Goal: Use online tool/utility: Utilize a website feature to perform a specific function

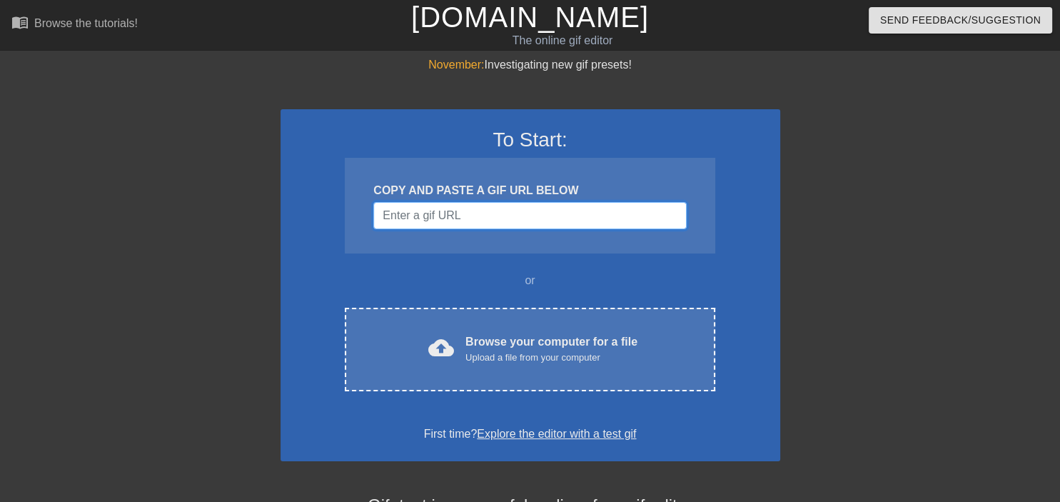
click at [462, 221] on input "Username" at bounding box center [529, 215] width 313 height 27
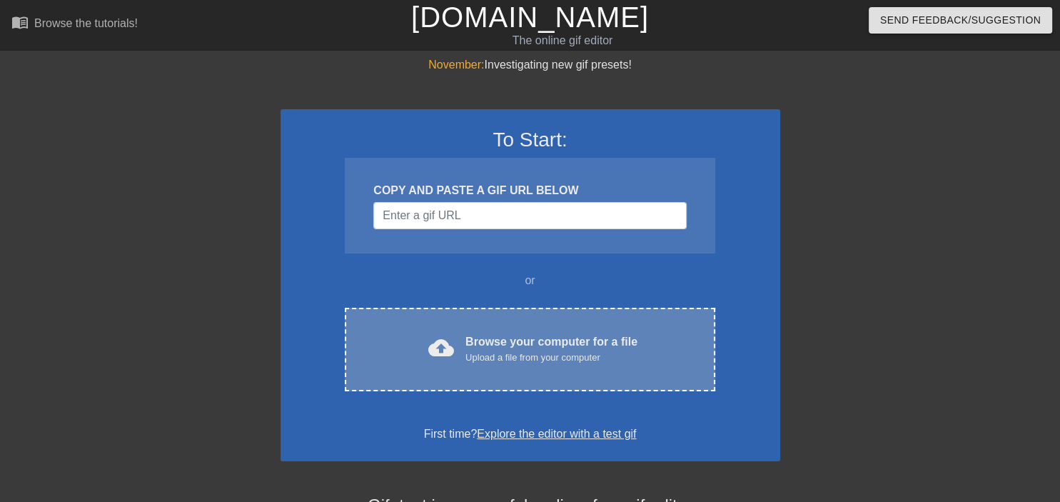
click at [510, 363] on div "cloud_upload Browse your computer for a file Upload a file from your computer C…" at bounding box center [530, 350] width 370 height 84
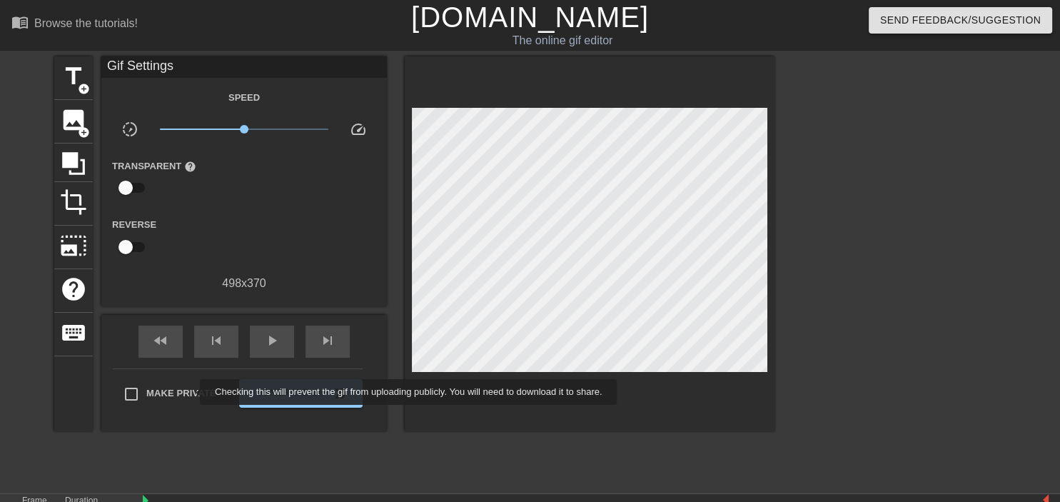
click at [191, 392] on span "Make Private" at bounding box center [181, 393] width 70 height 14
click at [146, 392] on input "Make Private" at bounding box center [131, 394] width 30 height 30
checkbox input "true"
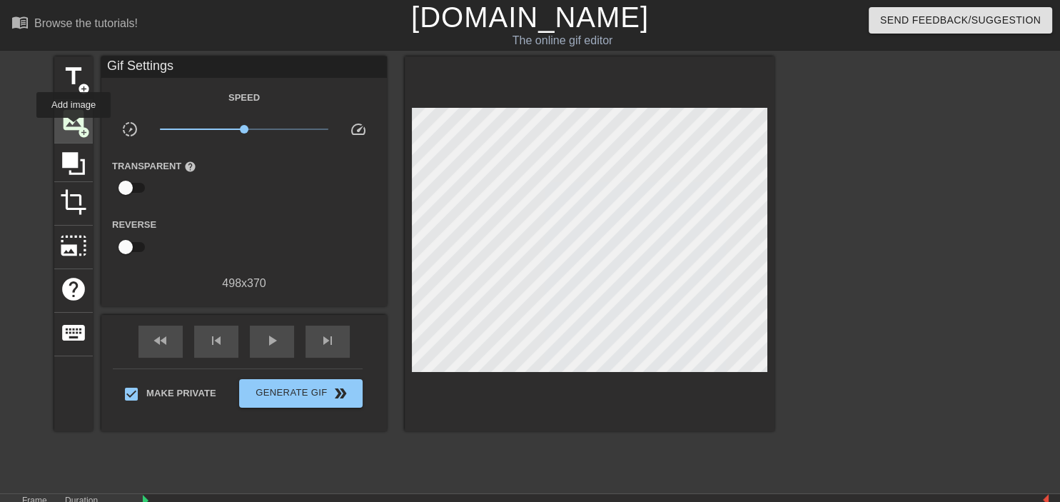
click at [74, 128] on span "image" at bounding box center [73, 119] width 27 height 27
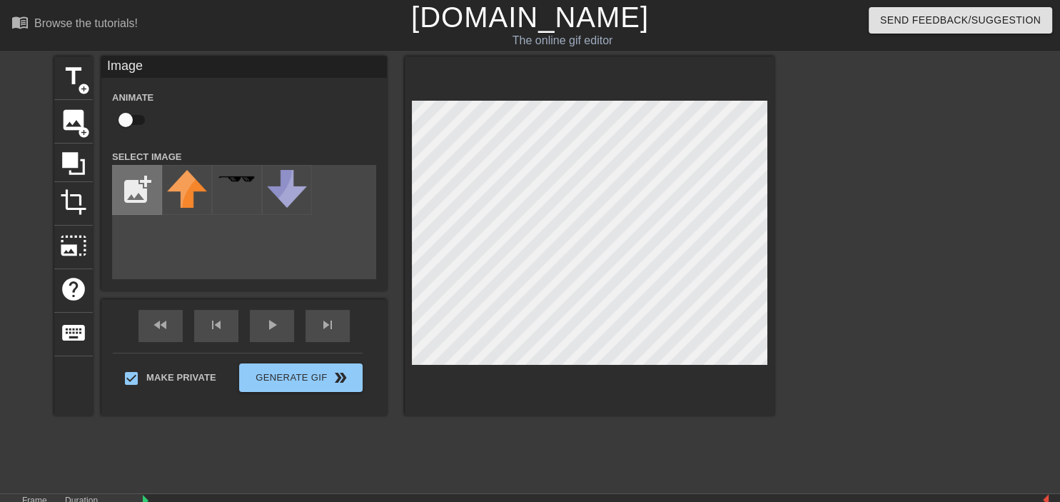
click at [141, 198] on input "file" at bounding box center [137, 190] width 49 height 49
type input "C:\fakepath\sens.png"
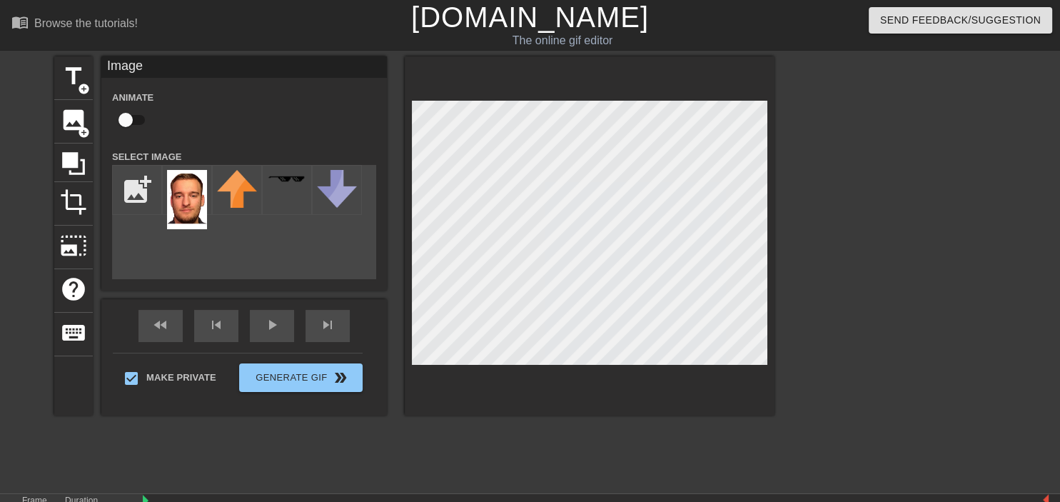
click at [189, 196] on img at bounding box center [187, 199] width 40 height 59
click at [136, 121] on input "checkbox" at bounding box center [125, 119] width 81 height 27
click at [73, 124] on span "image" at bounding box center [73, 119] width 27 height 27
checkbox input "false"
click at [980, 355] on div "title add_circle image add_circle crop photo_size_select_large help keyboard Im…" at bounding box center [530, 270] width 1060 height 428
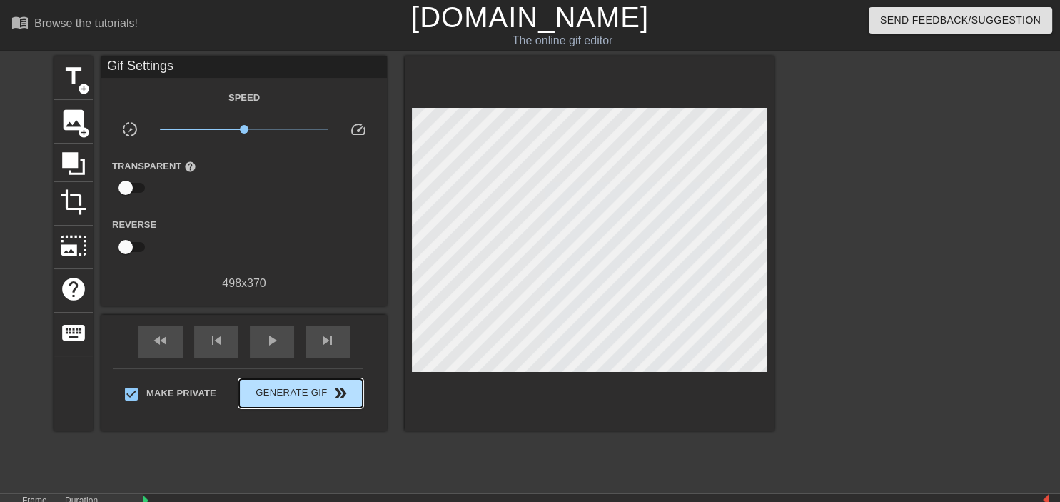
click at [284, 375] on div "Make Private Generate Gif double_arrow" at bounding box center [238, 396] width 250 height 56
click at [130, 184] on input "checkbox" at bounding box center [125, 187] width 81 height 27
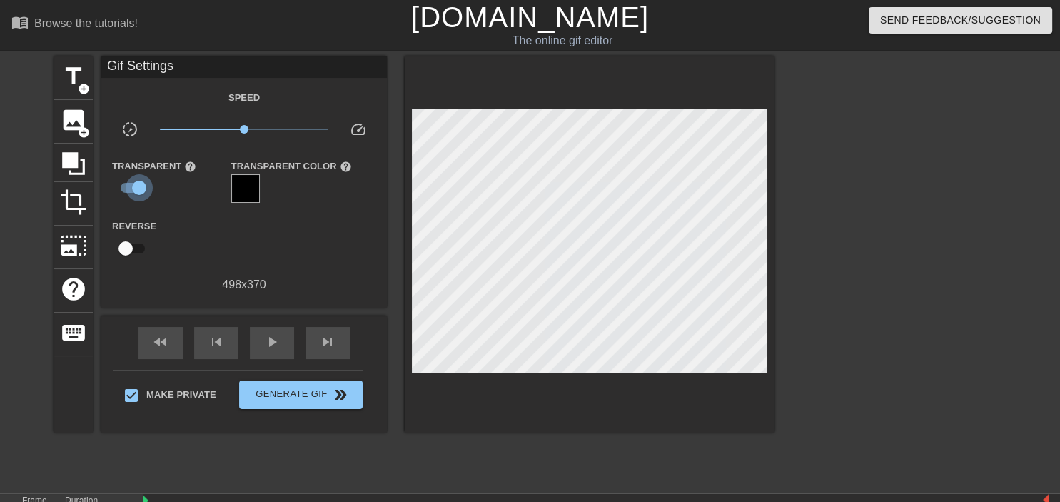
click at [130, 184] on input "checkbox" at bounding box center [139, 187] width 81 height 27
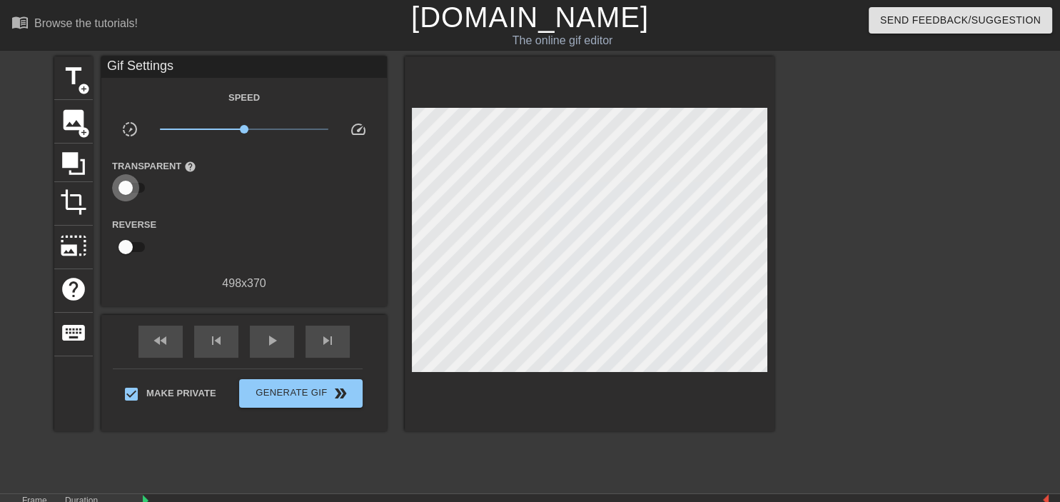
click at [132, 188] on input "checkbox" at bounding box center [125, 187] width 81 height 27
checkbox input "true"
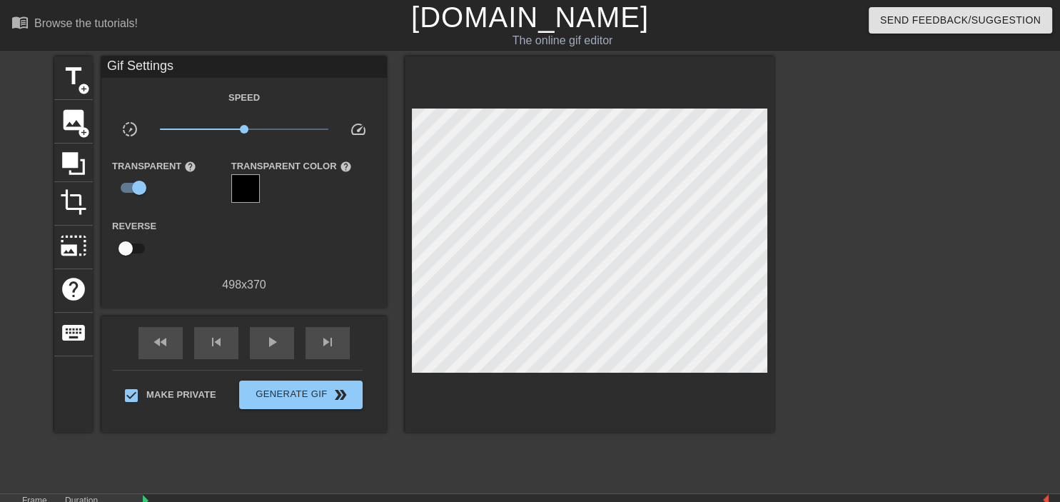
click at [243, 187] on div at bounding box center [245, 188] width 29 height 29
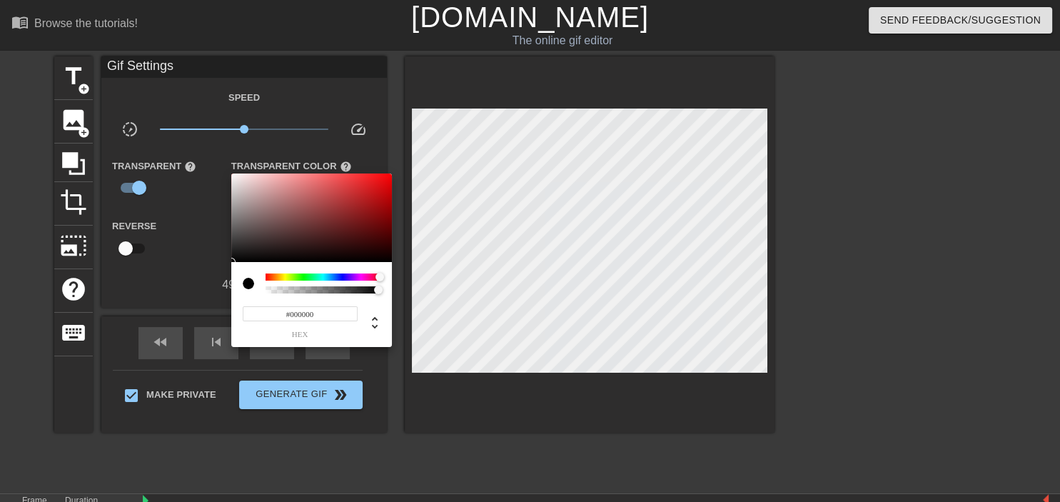
drag, startPoint x: 273, startPoint y: 274, endPoint x: 421, endPoint y: 273, distance: 148.5
click at [392, 273] on div "#000000 hex" at bounding box center [311, 261] width 161 height 174
click at [237, 179] on div at bounding box center [232, 175] width 9 height 9
type input "#FFFFFF"
drag, startPoint x: 232, startPoint y: 174, endPoint x: 224, endPoint y: 170, distance: 8.9
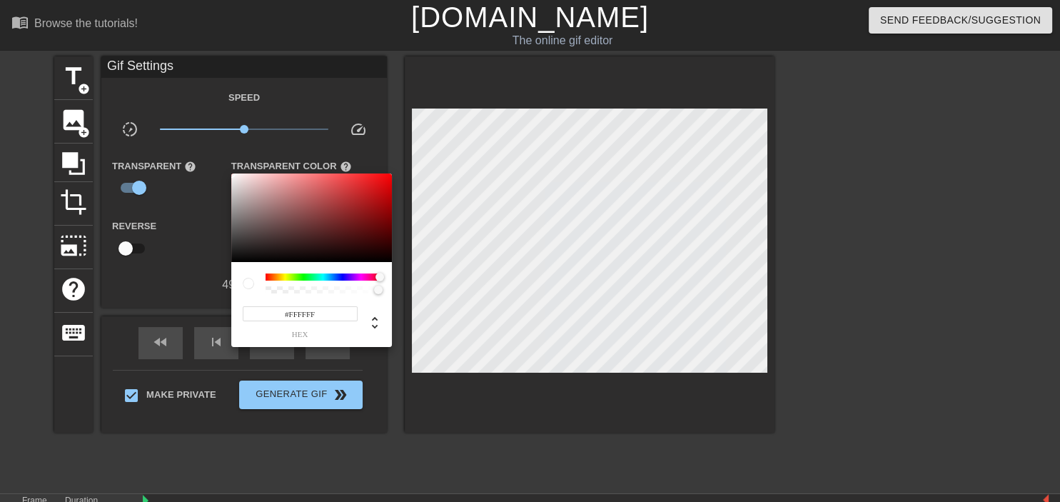
click at [231, 174] on div at bounding box center [311, 218] width 161 height 89
click at [297, 396] on div at bounding box center [530, 251] width 1060 height 502
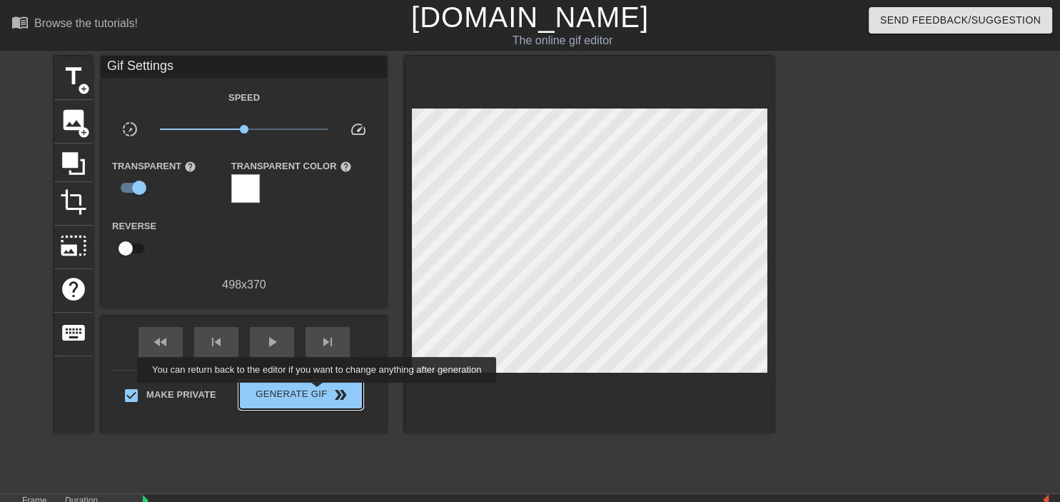
click at [318, 393] on span "Generate Gif double_arrow" at bounding box center [301, 394] width 112 height 17
